Goal: Task Accomplishment & Management: Complete application form

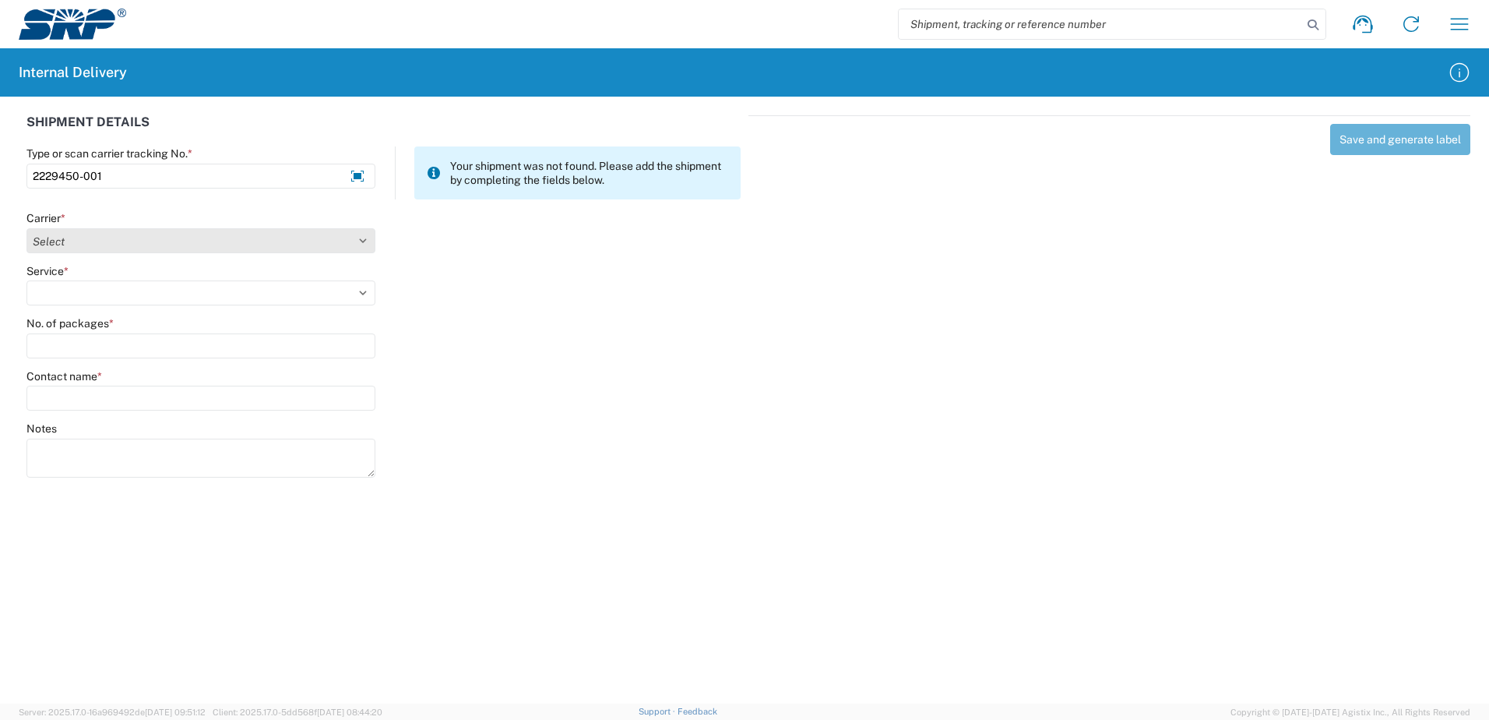
type input "2229450-001"
click at [363, 240] on select "Select Amazon Logistics ATI Trucking BC Dimerco Logistics Empire Southwest FedE…" at bounding box center [200, 240] width 349 height 25
select select "18714"
click at [26, 228] on select "Select Amazon Logistics ATI Trucking BC Dimerco Logistics Empire Southwest FedE…" at bounding box center [200, 240] width 349 height 25
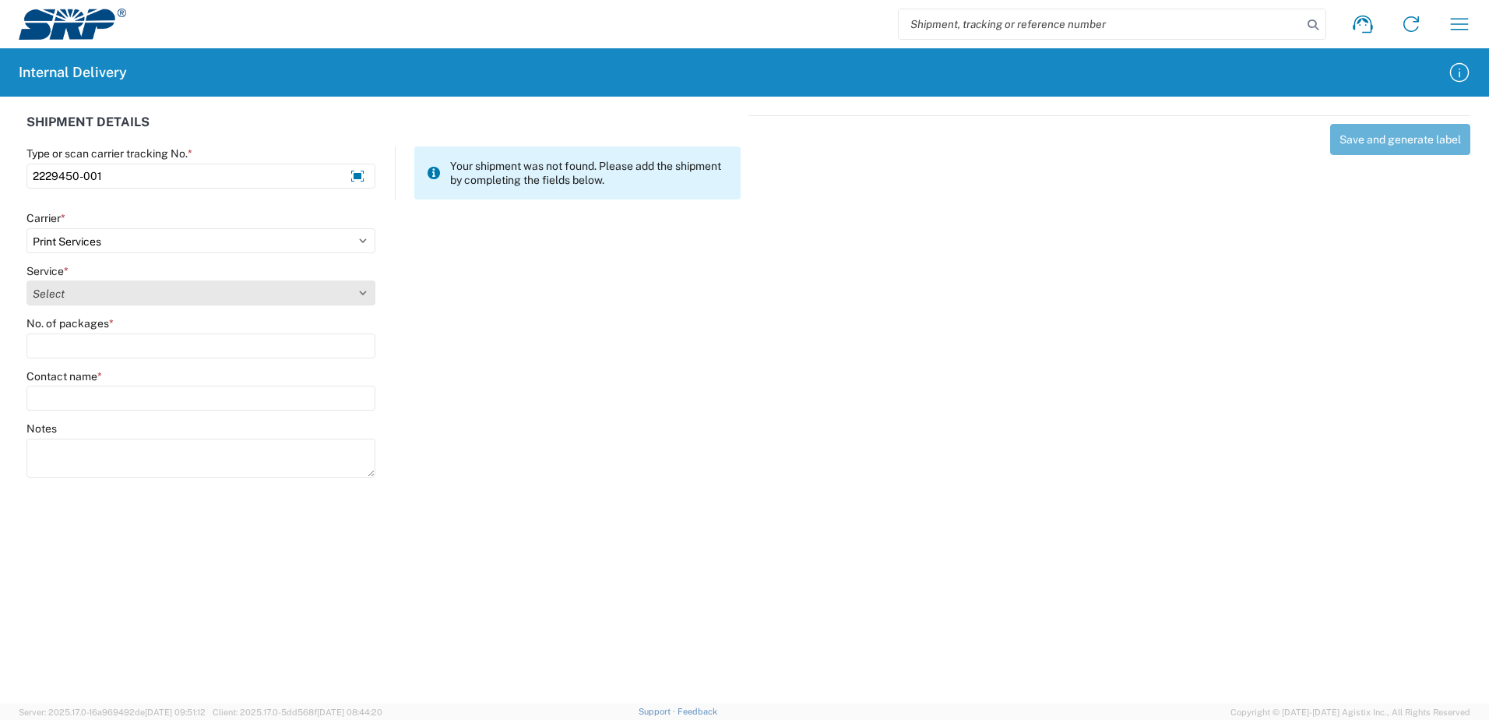
click at [361, 294] on select "Select Ground Inter-office" at bounding box center [200, 292] width 349 height 25
select select "35764"
click at [26, 280] on select "Select Ground Inter-office" at bounding box center [200, 292] width 349 height 25
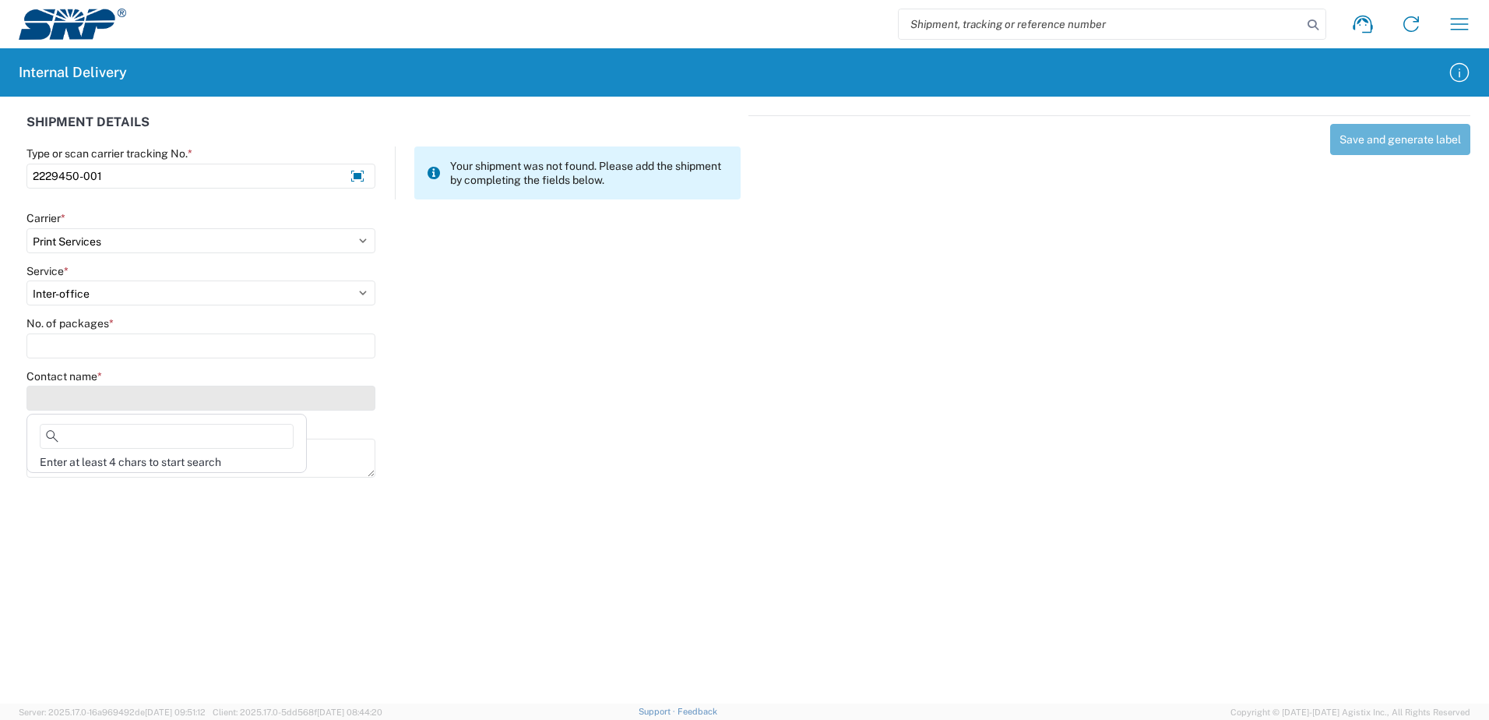
click at [352, 393] on input "Contact name *" at bounding box center [200, 397] width 349 height 25
click at [103, 395] on input "Contact name *" at bounding box center [200, 397] width 349 height 25
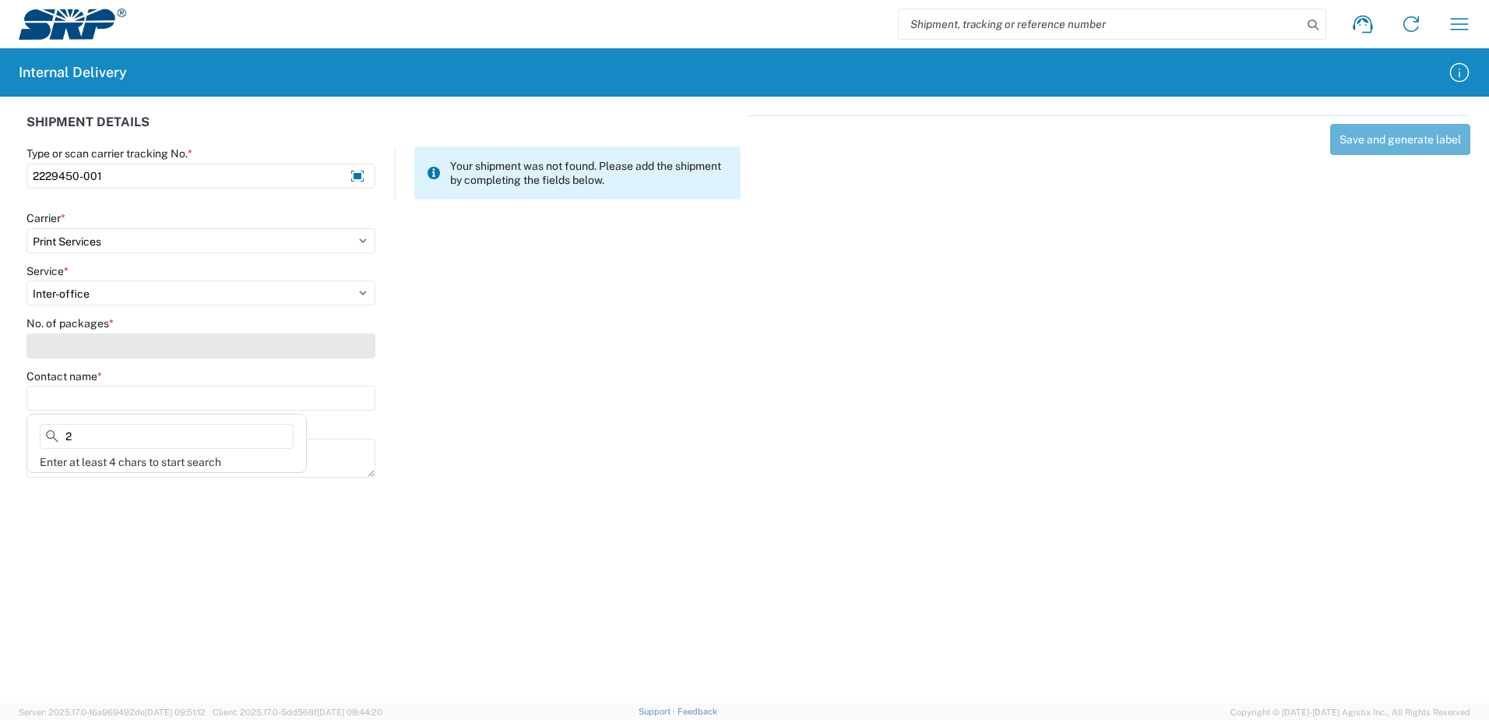
type input "2"
click at [114, 351] on input "No. of packages *" at bounding box center [200, 345] width 349 height 25
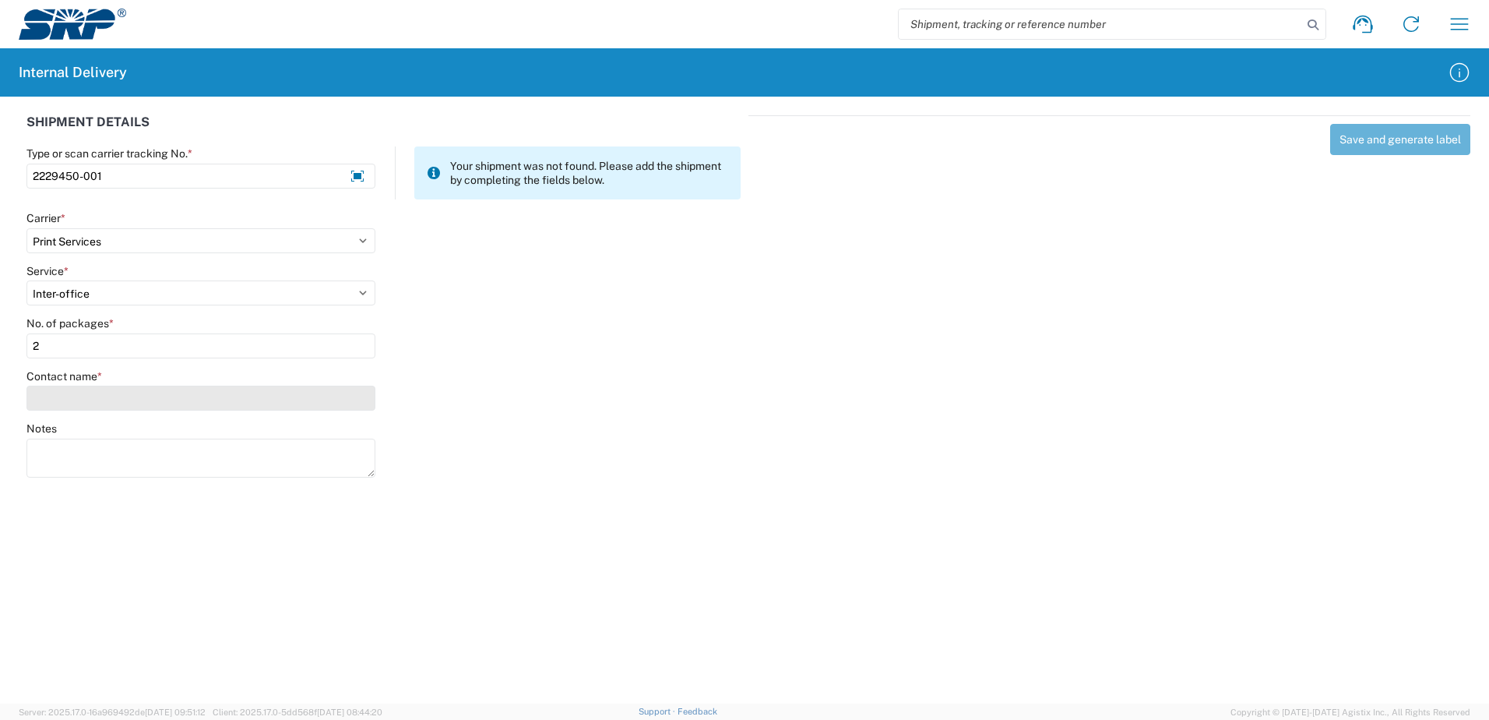
type input "2"
click at [99, 394] on input "Contact name *" at bounding box center [200, 397] width 349 height 25
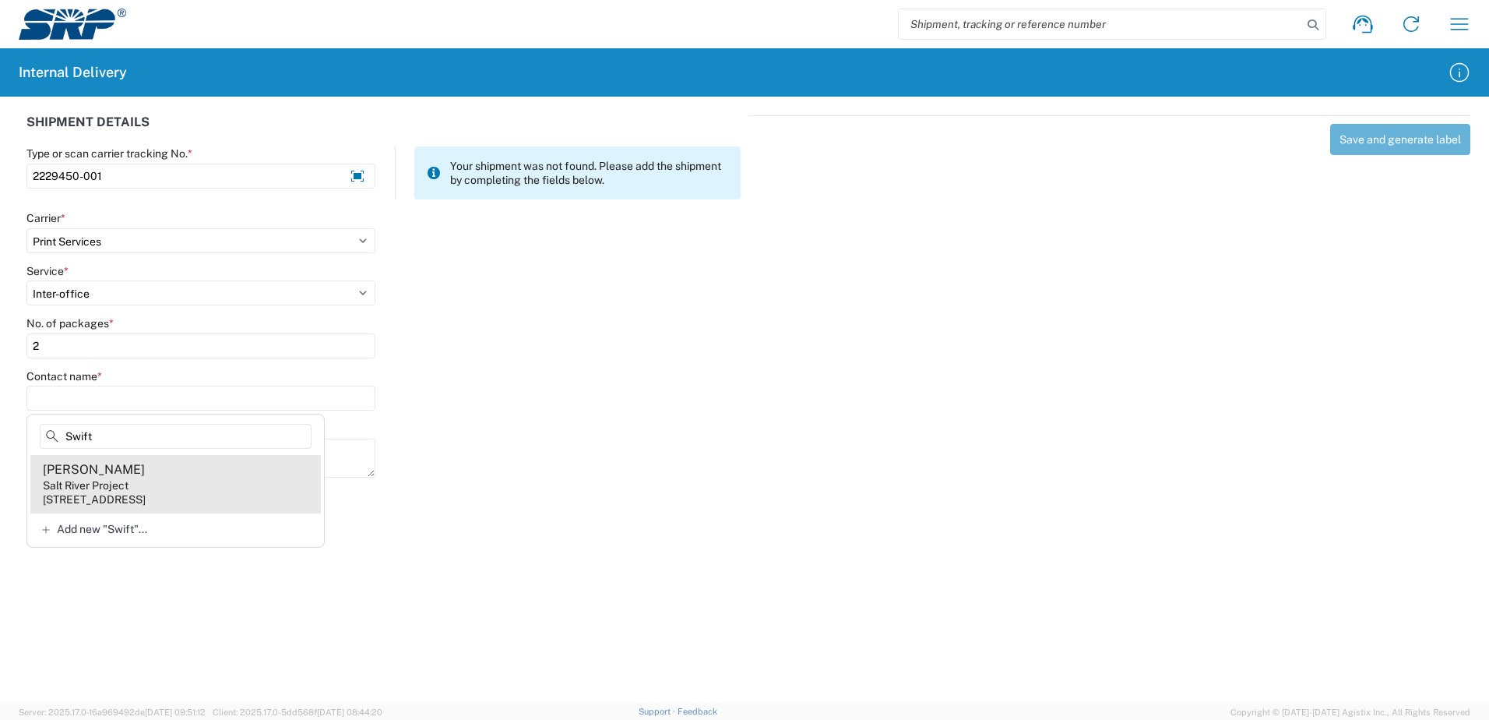
type input "Swift"
click at [65, 476] on div "[PERSON_NAME]" at bounding box center [94, 469] width 102 height 17
type input "[PERSON_NAME]"
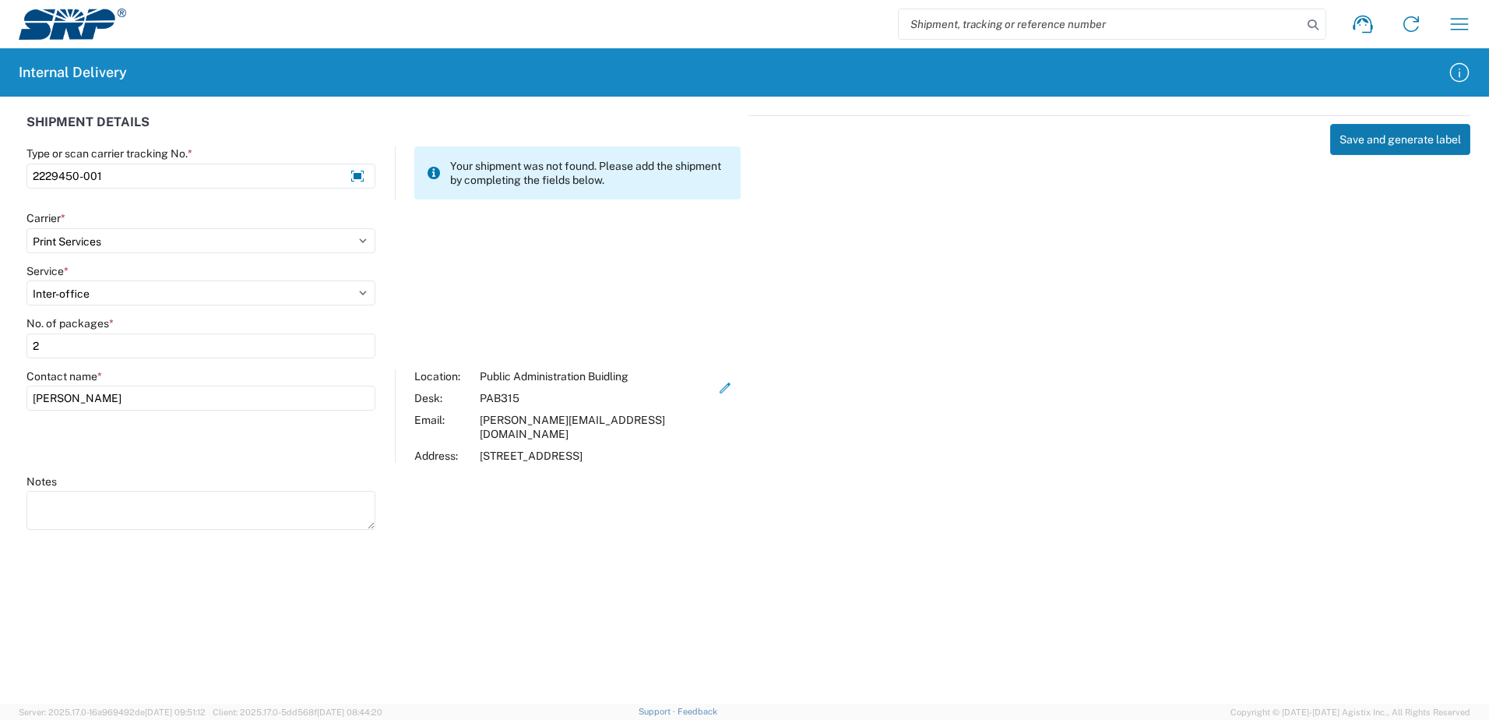
click at [1375, 140] on button "Save and generate label" at bounding box center [1400, 139] width 140 height 31
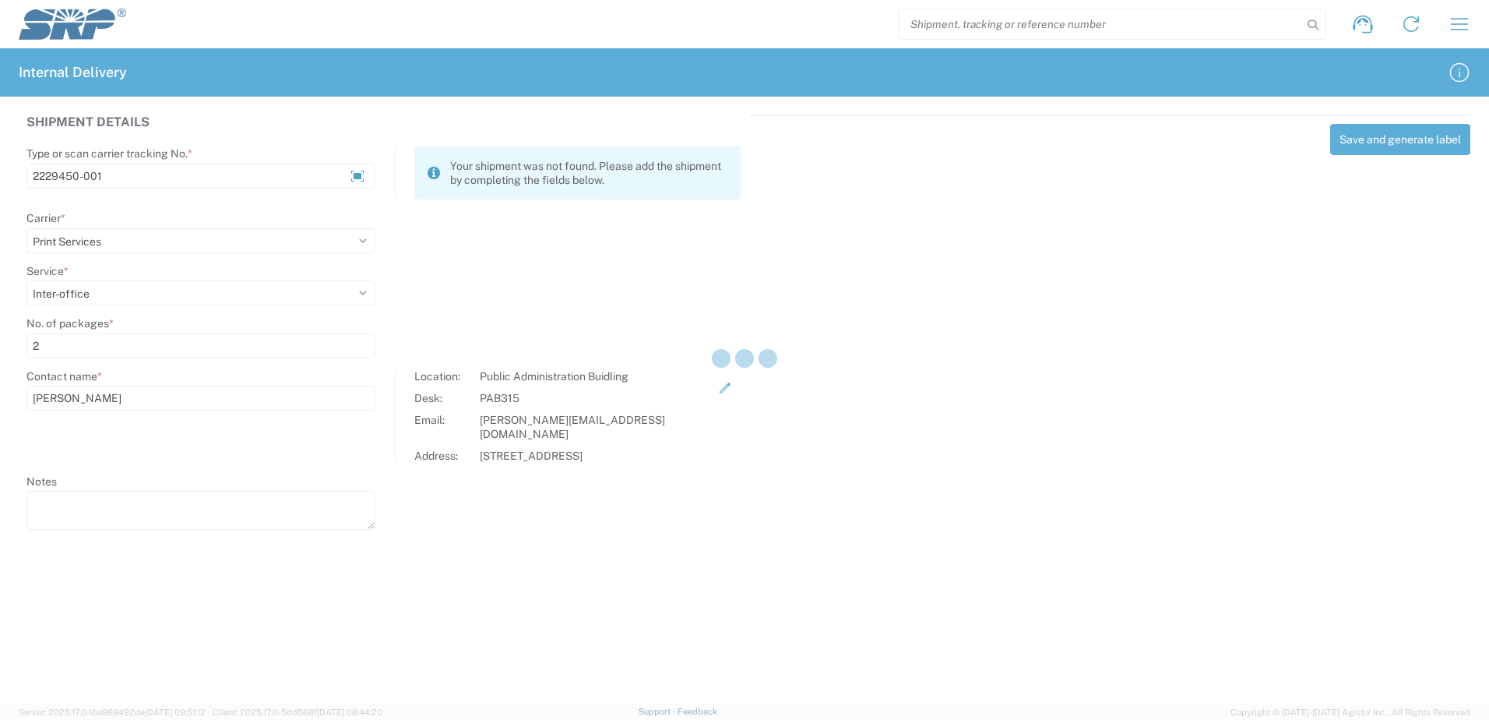
select select
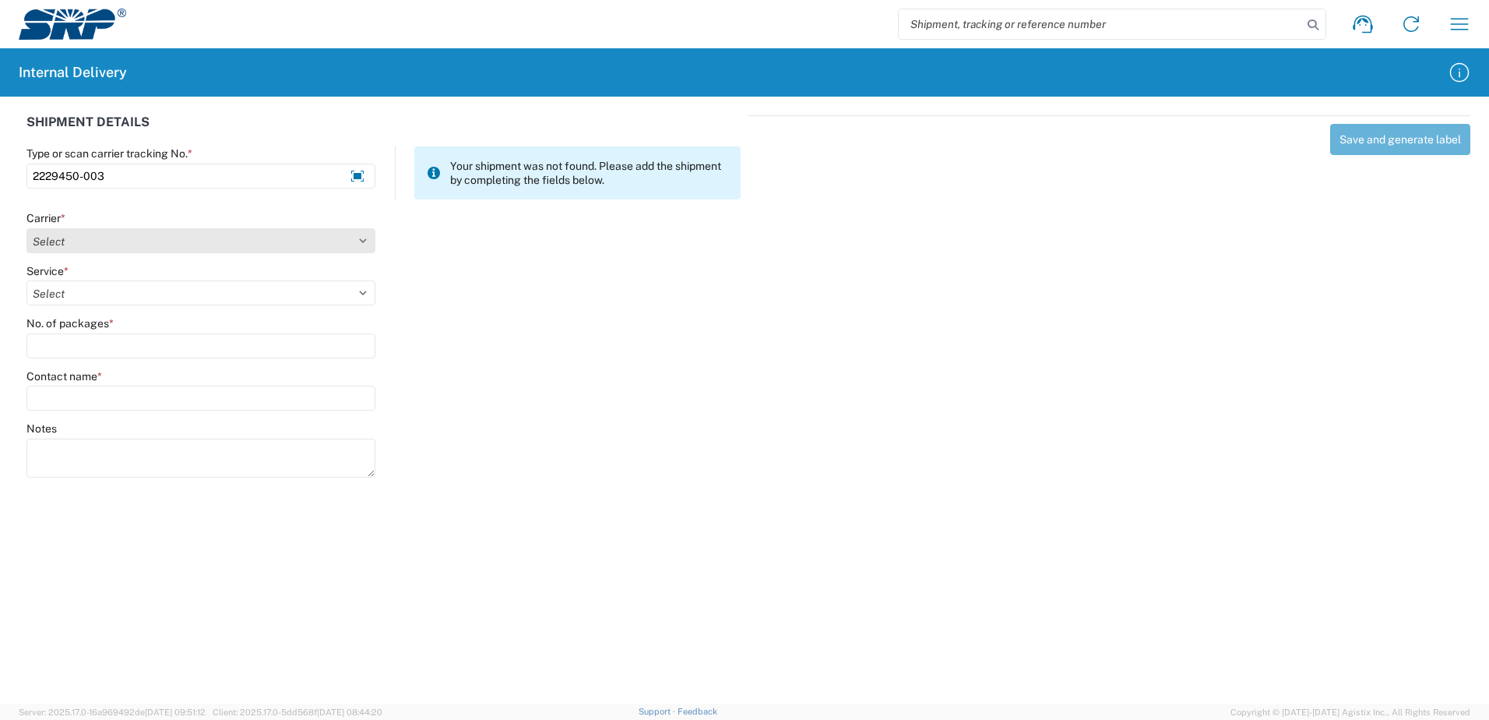
type input "2229450-003"
click at [363, 238] on select "Select Amazon Logistics ATI Trucking BC Dimerco Logistics Empire Southwest FedE…" at bounding box center [200, 240] width 349 height 25
select select "18714"
click at [26, 228] on select "Select Amazon Logistics ATI Trucking BC Dimerco Logistics Empire Southwest FedE…" at bounding box center [200, 240] width 349 height 25
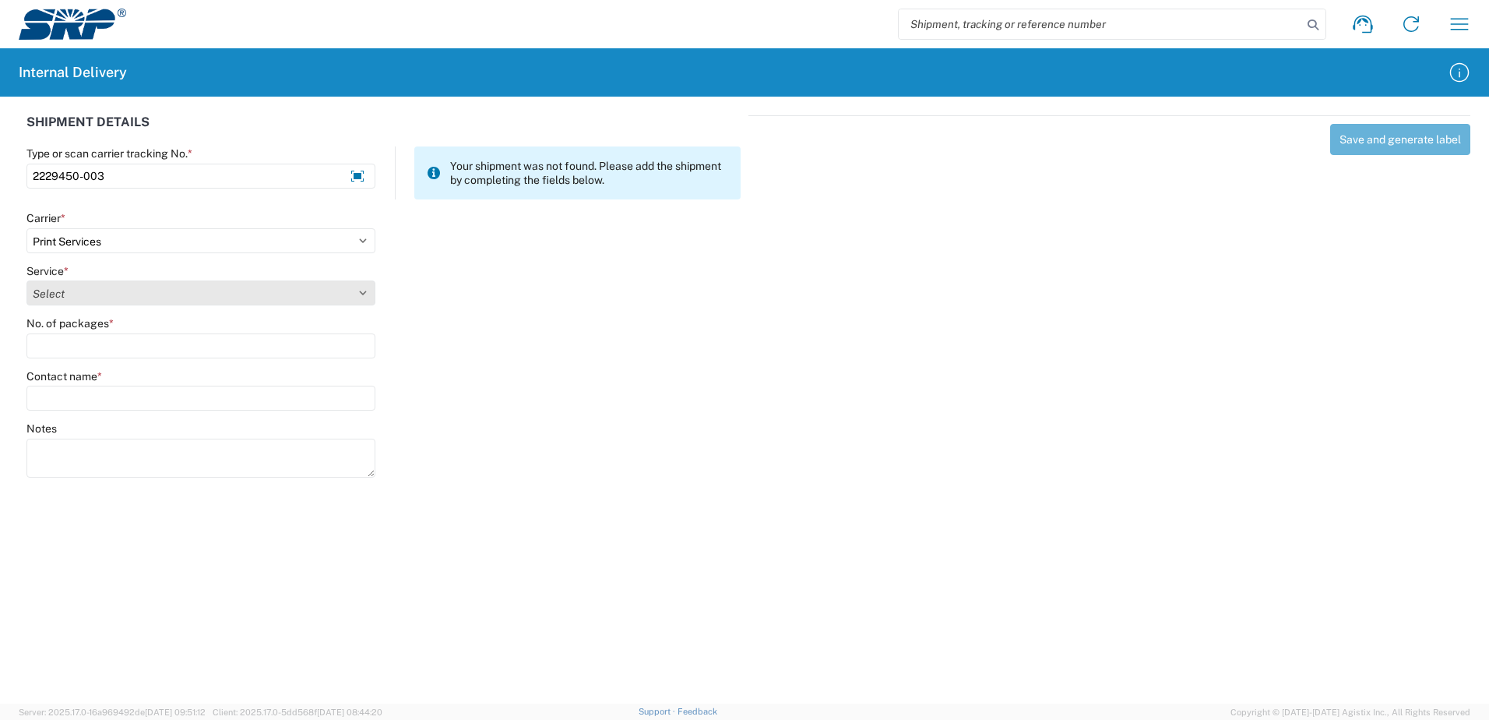
click at [362, 294] on select "Select Ground Inter-office" at bounding box center [200, 292] width 349 height 25
select select "35764"
click at [26, 280] on select "Select Ground Inter-office" at bounding box center [200, 292] width 349 height 25
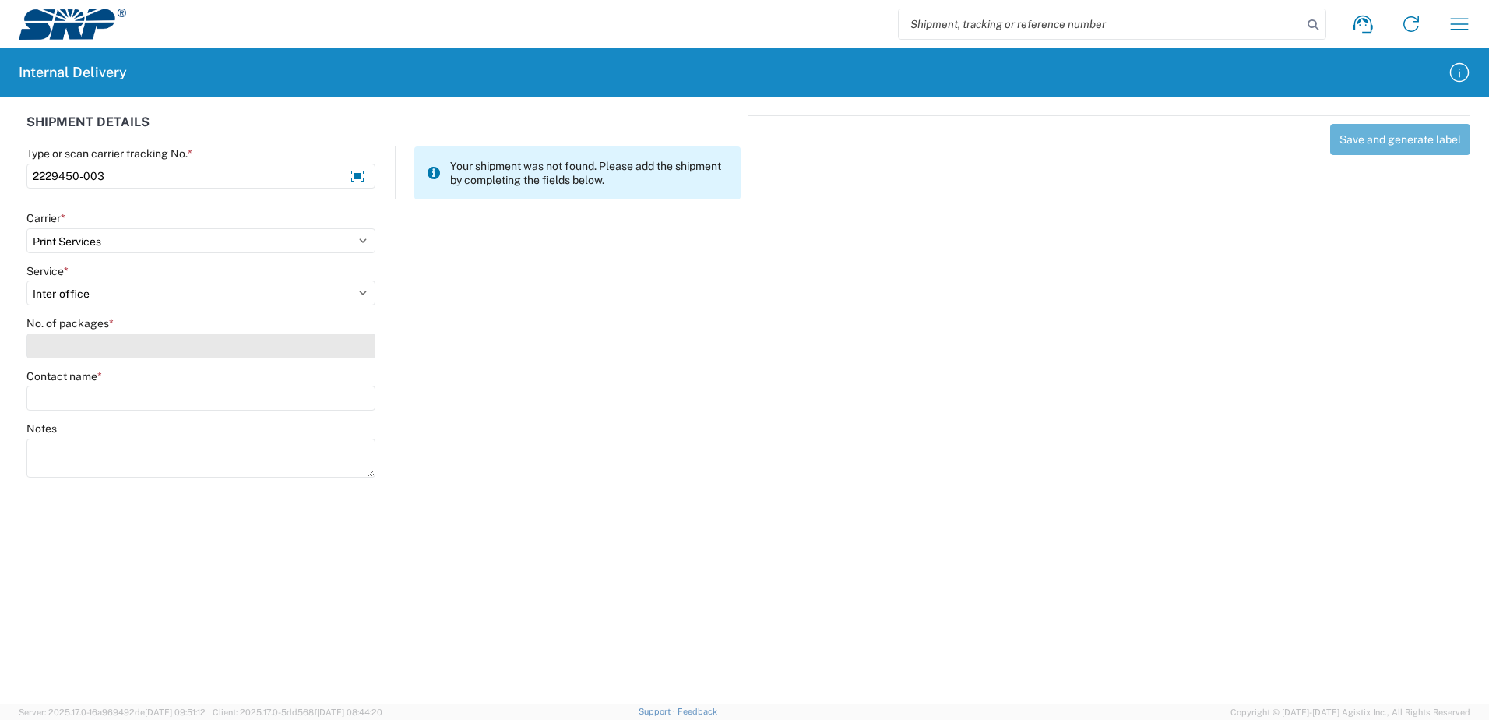
click at [349, 356] on input "No. of packages *" at bounding box center [200, 345] width 349 height 25
type input "1"
click at [337, 393] on input "Contact name *" at bounding box center [200, 397] width 349 height 25
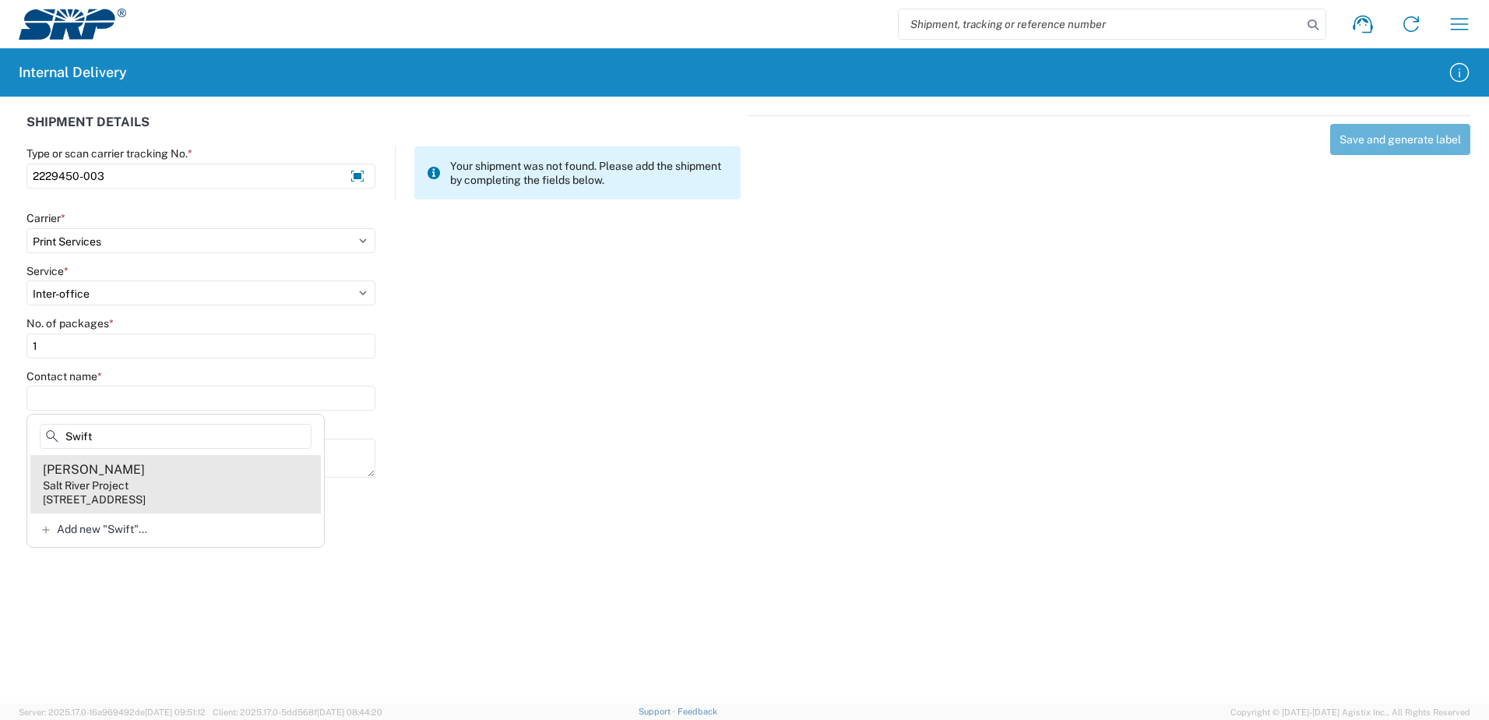
type input "Swift"
click at [83, 491] on div "Salt River Project" at bounding box center [86, 485] width 86 height 14
type input "[PERSON_NAME]"
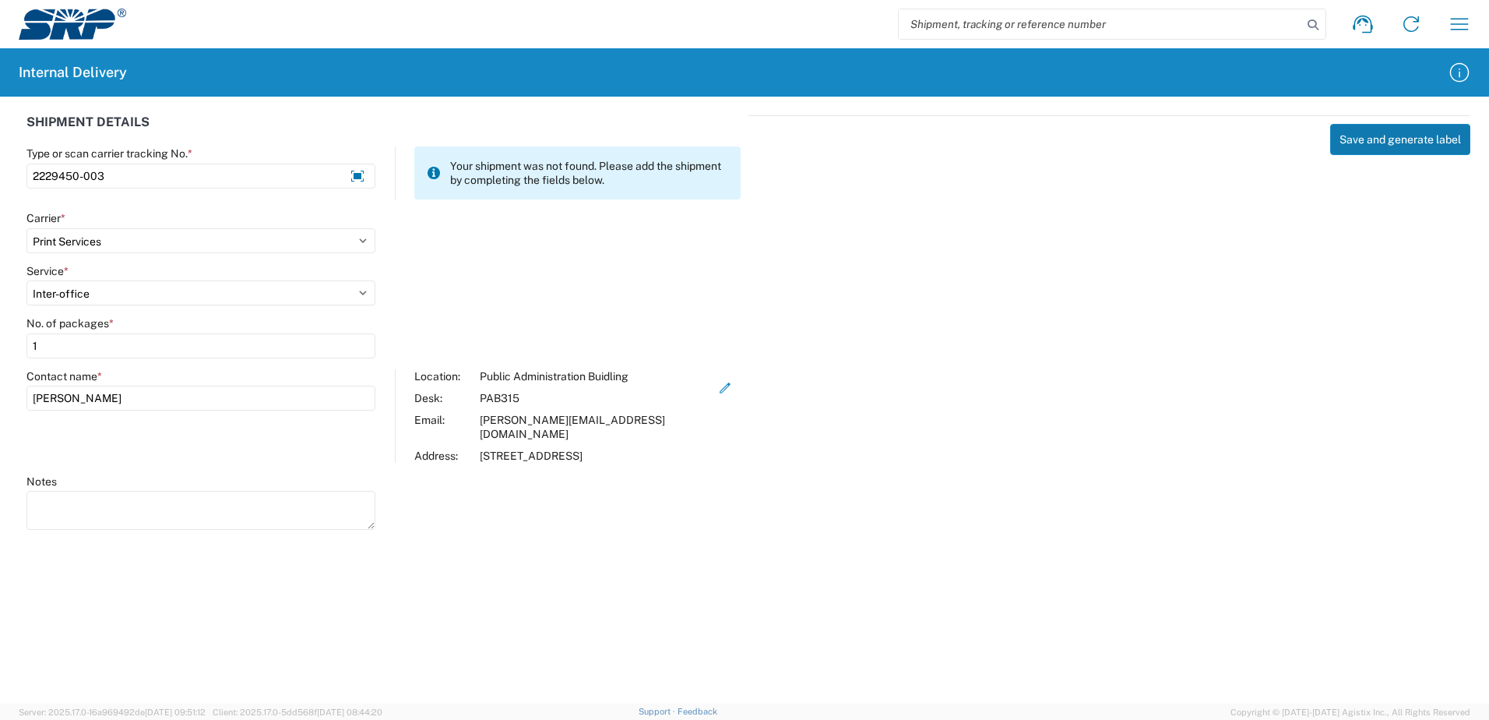
click at [1423, 143] on button "Save and generate label" at bounding box center [1400, 139] width 140 height 31
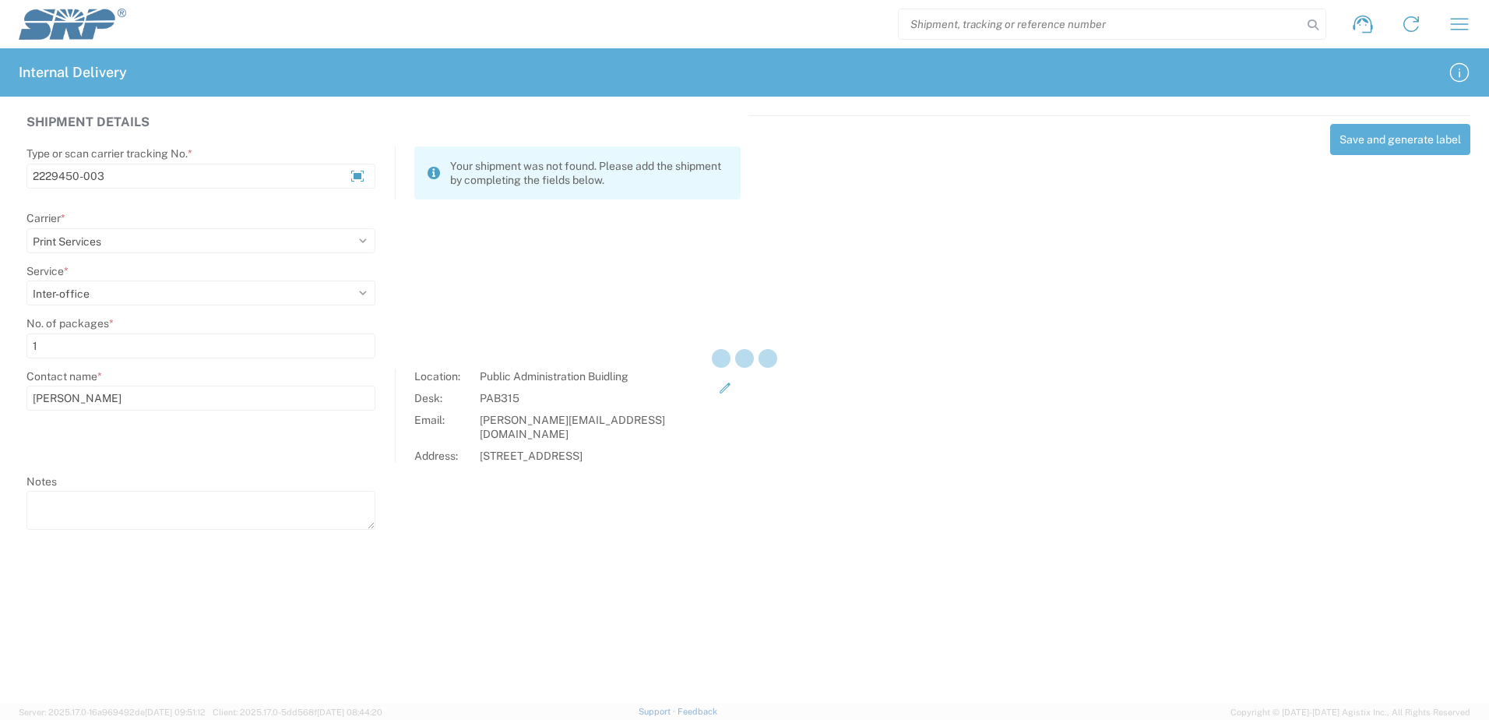
select select
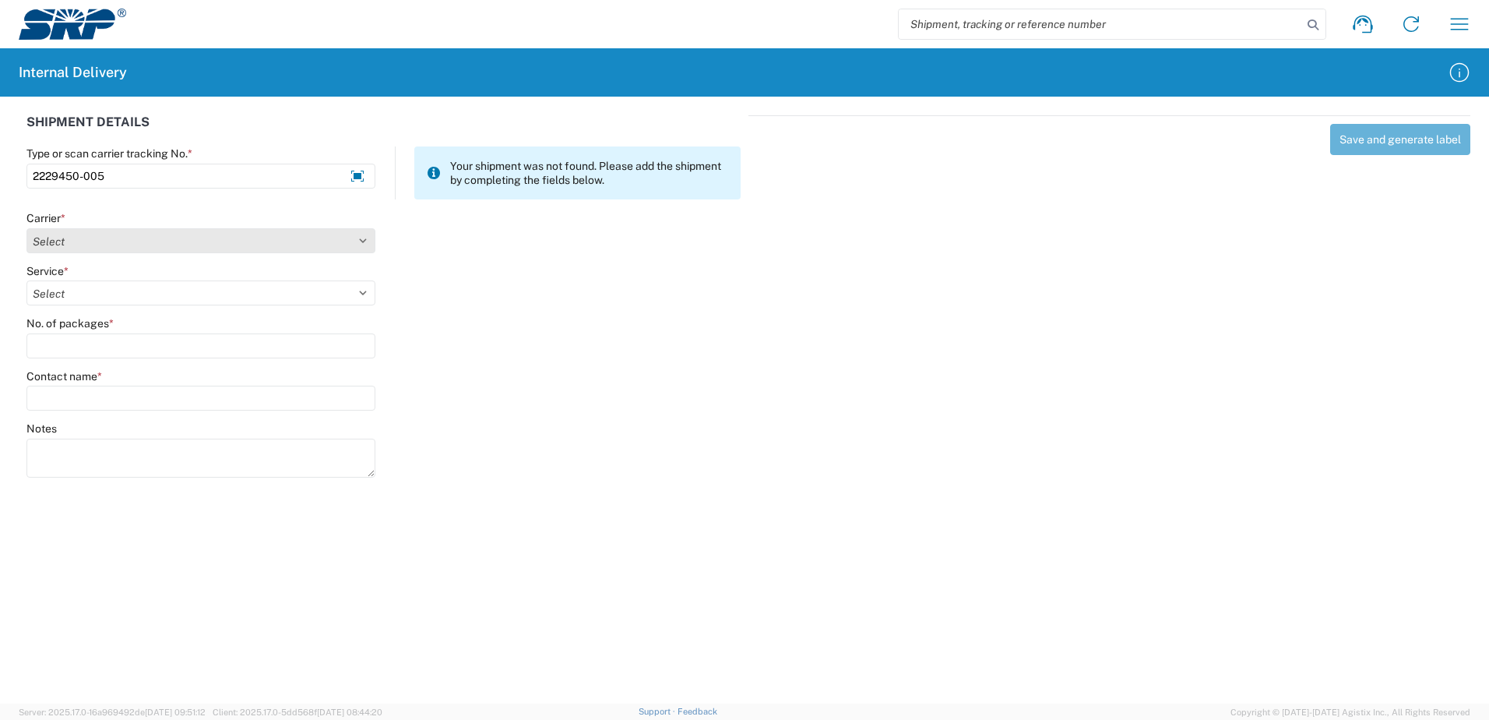
type input "2229450-005"
click at [361, 240] on select "Select Amazon Logistics ATI Trucking BC Dimerco Logistics Empire Southwest FedE…" at bounding box center [200, 240] width 349 height 25
select select "18714"
click at [26, 228] on select "Select Amazon Logistics ATI Trucking BC Dimerco Logistics Empire Southwest FedE…" at bounding box center [200, 240] width 349 height 25
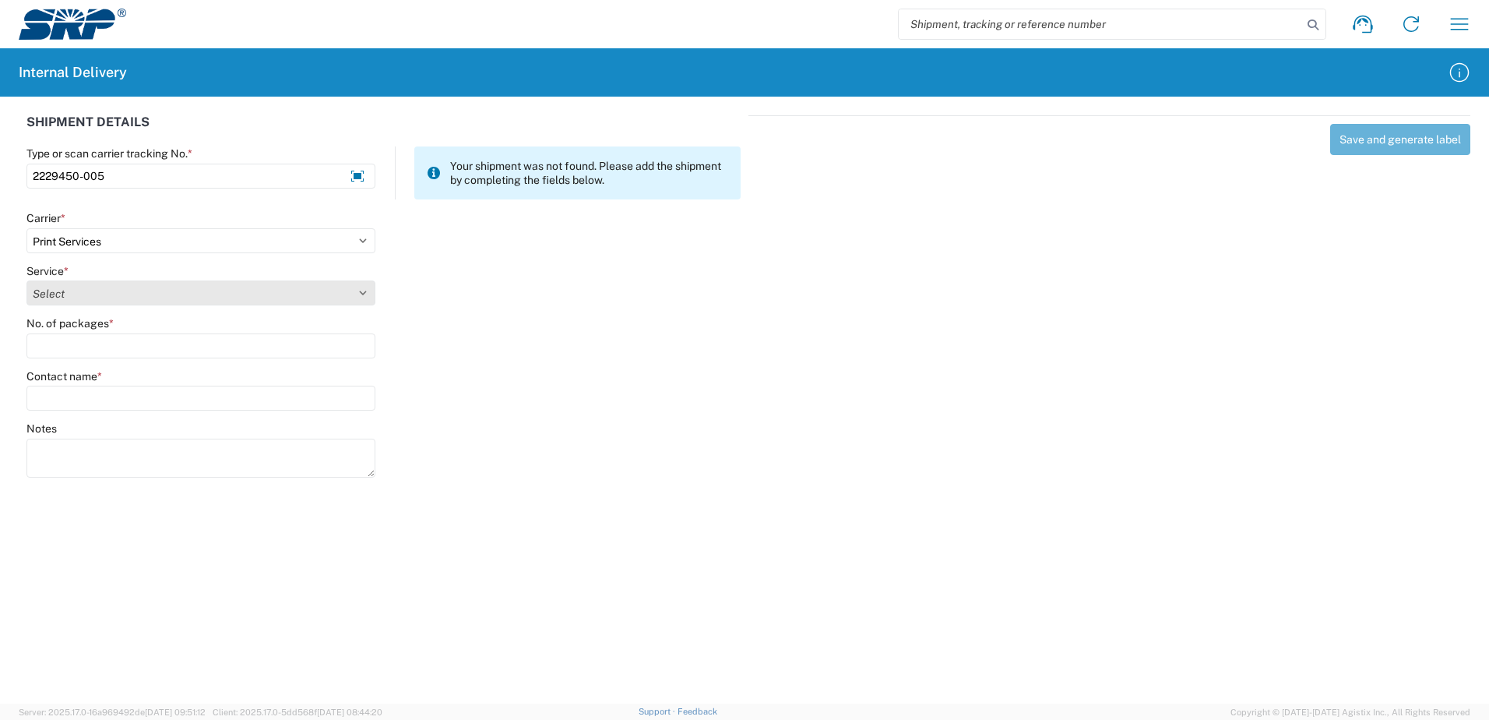
click at [360, 291] on select "Select Ground Inter-office" at bounding box center [200, 292] width 349 height 25
select select "35764"
click at [26, 280] on select "Select Ground Inter-office" at bounding box center [200, 292] width 349 height 25
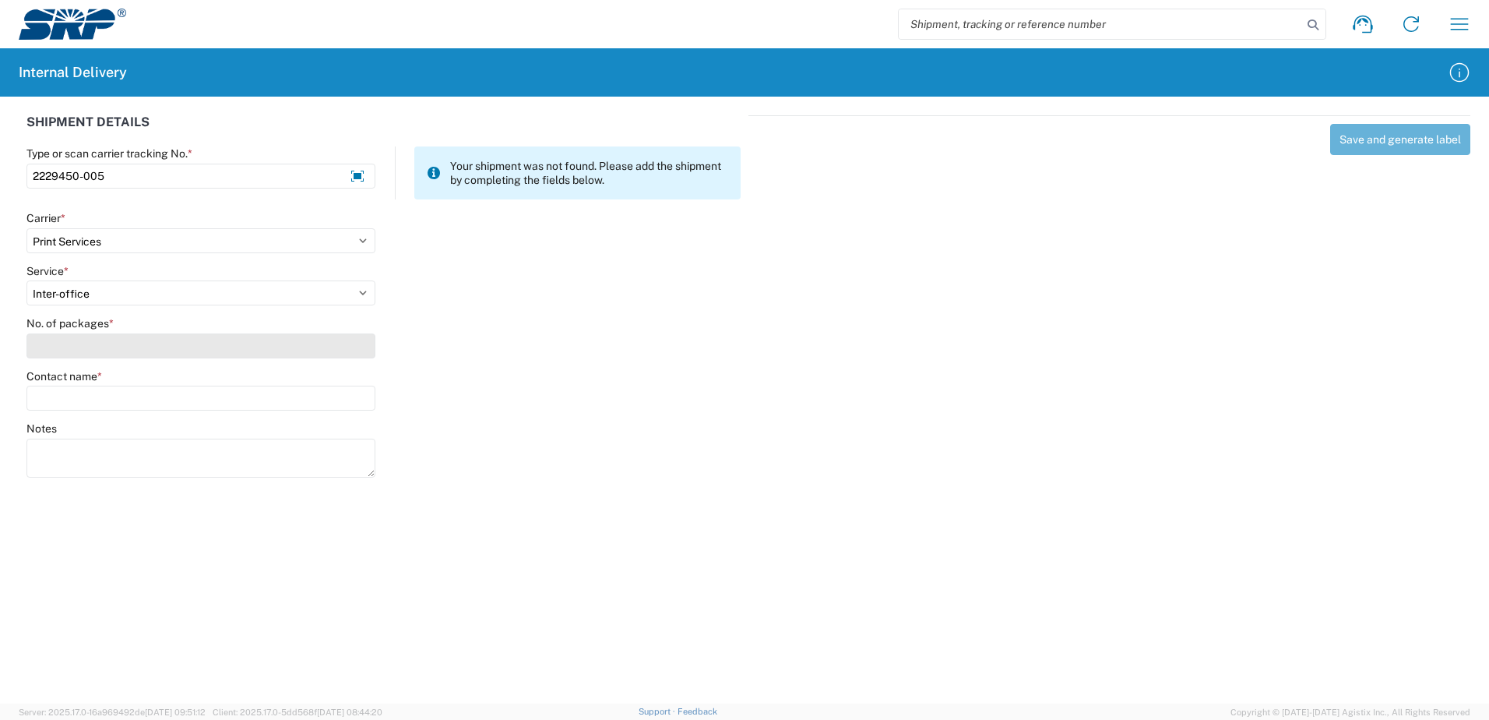
click at [352, 345] on input "No. of packages *" at bounding box center [200, 345] width 349 height 25
type input "1"
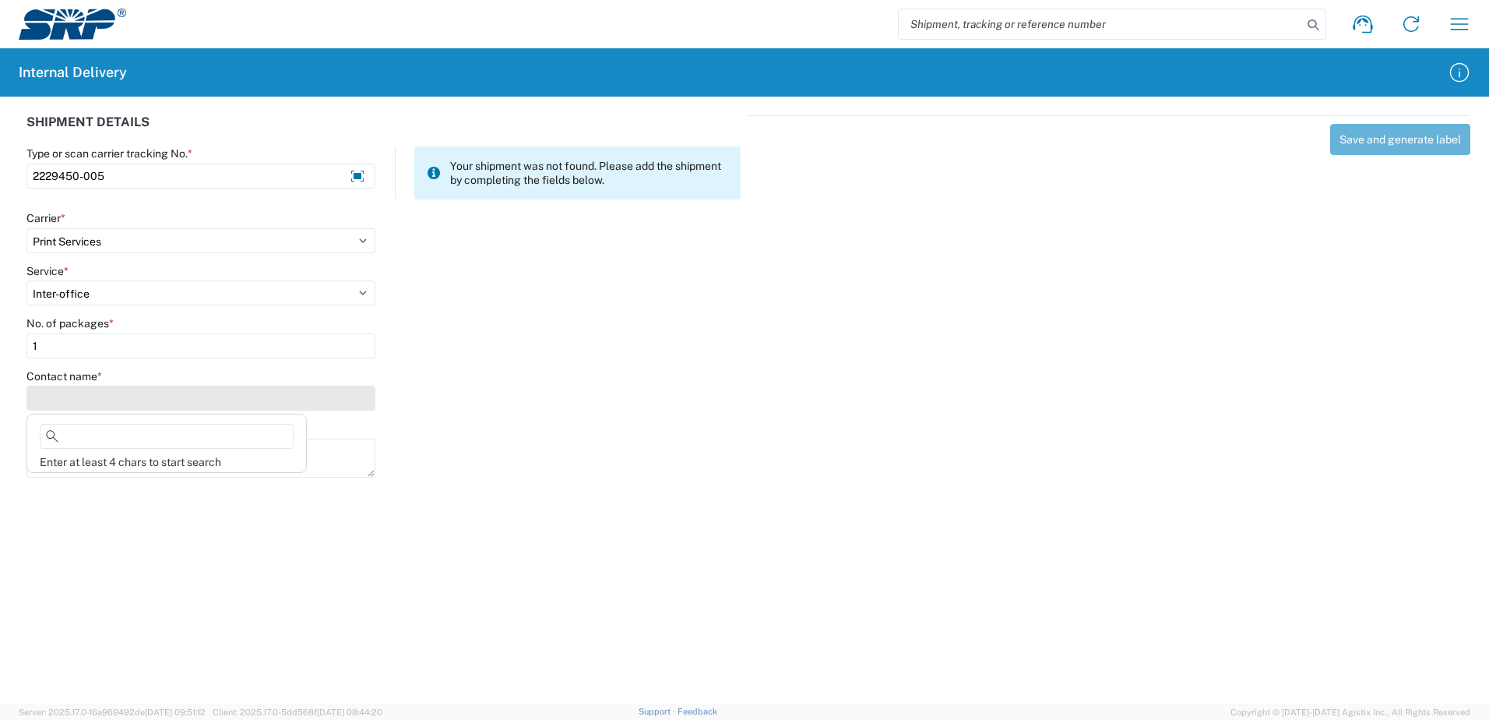
click at [347, 396] on input "Contact name *" at bounding box center [200, 397] width 349 height 25
type input "Swift"
click at [86, 469] on div "[PERSON_NAME]" at bounding box center [94, 469] width 102 height 17
type input "[PERSON_NAME]"
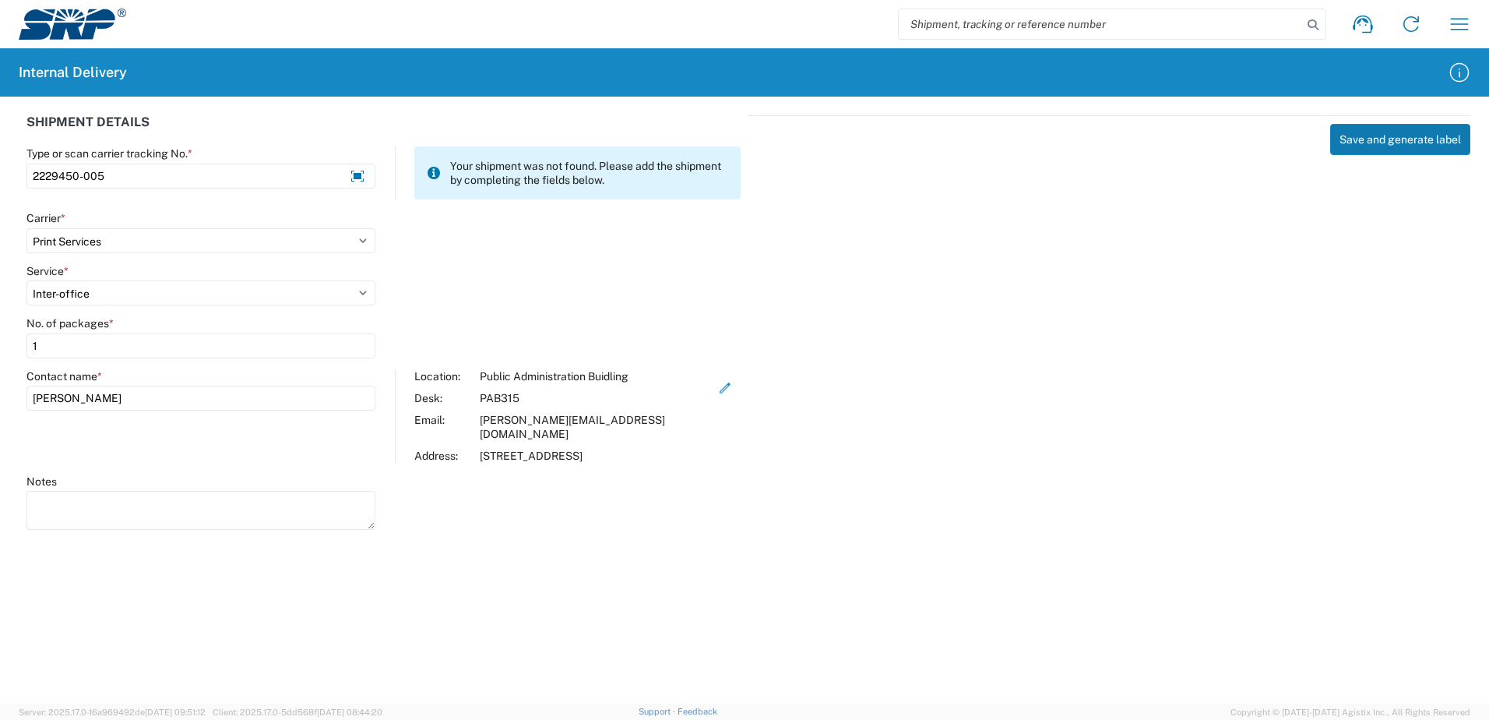
click at [1365, 144] on button "Save and generate label" at bounding box center [1400, 139] width 140 height 31
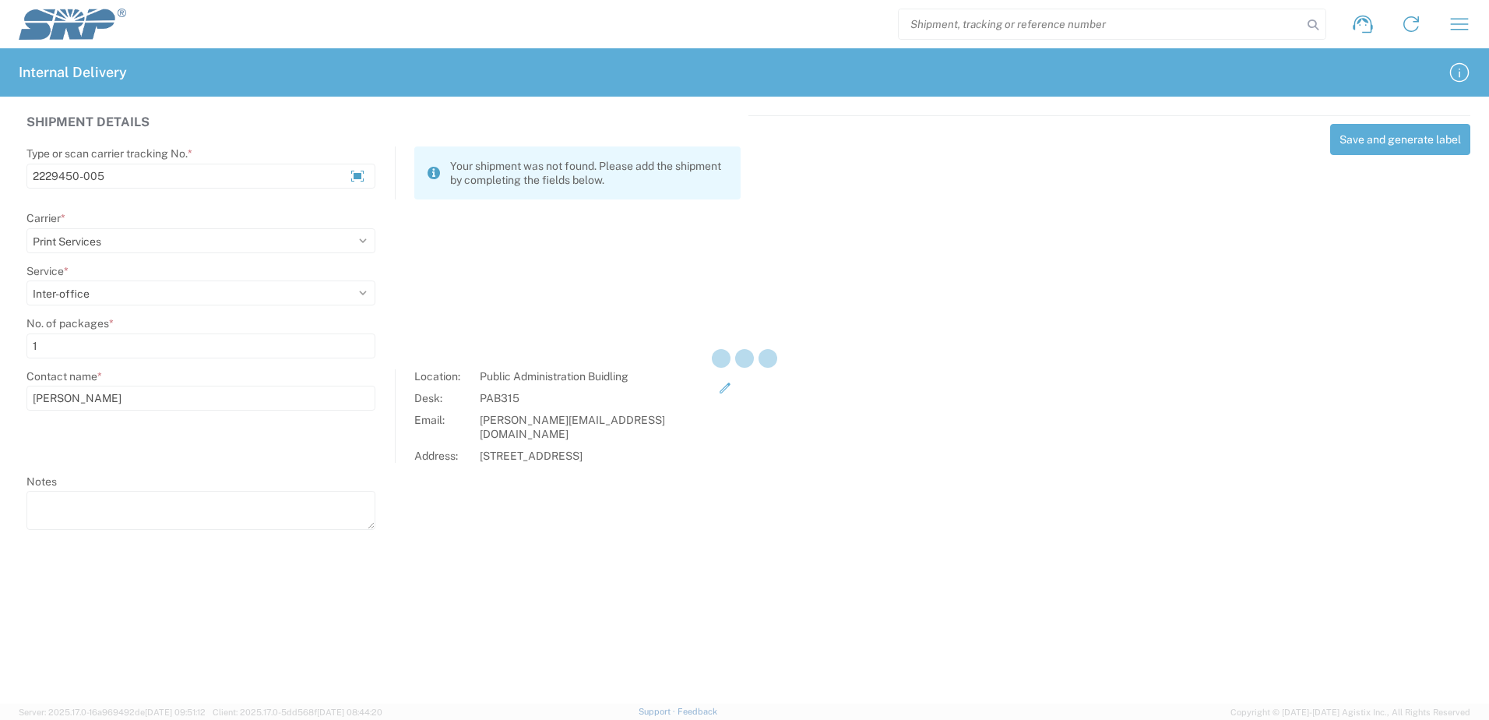
select select
